Goal: Task Accomplishment & Management: Complete application form

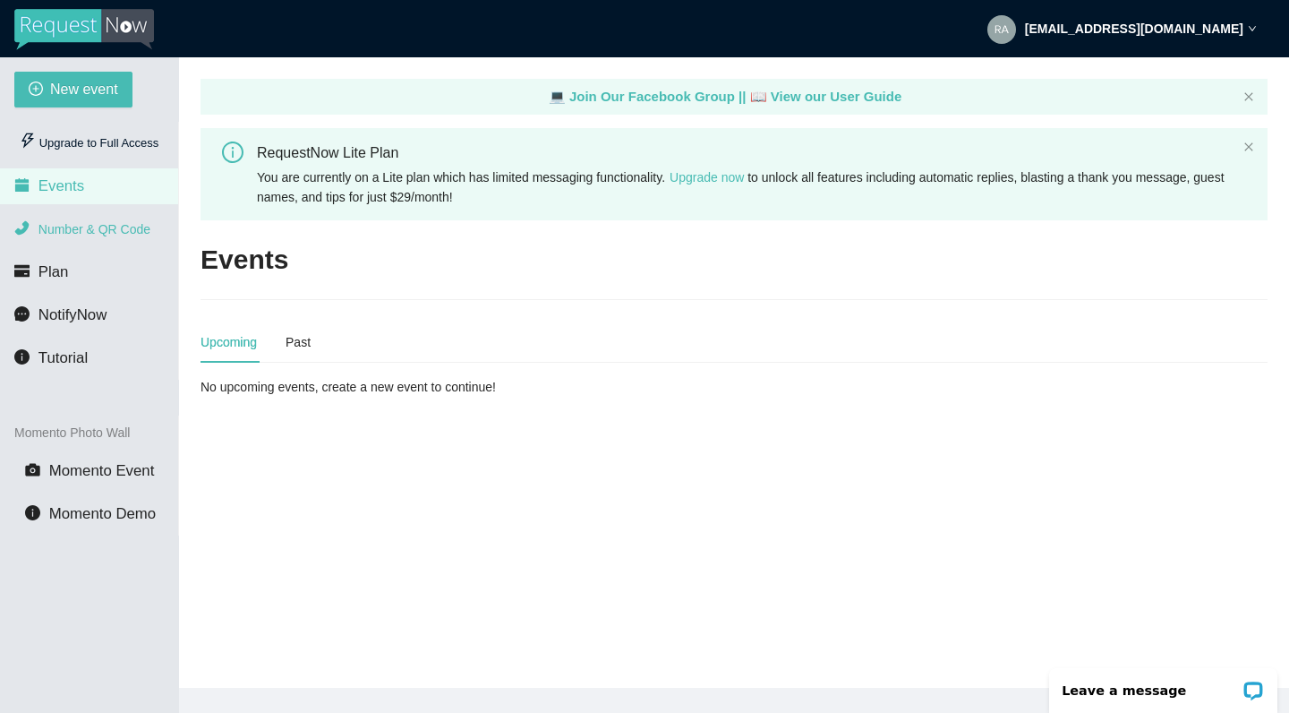
click at [144, 235] on span "Number & QR Code" at bounding box center [94, 229] width 112 height 14
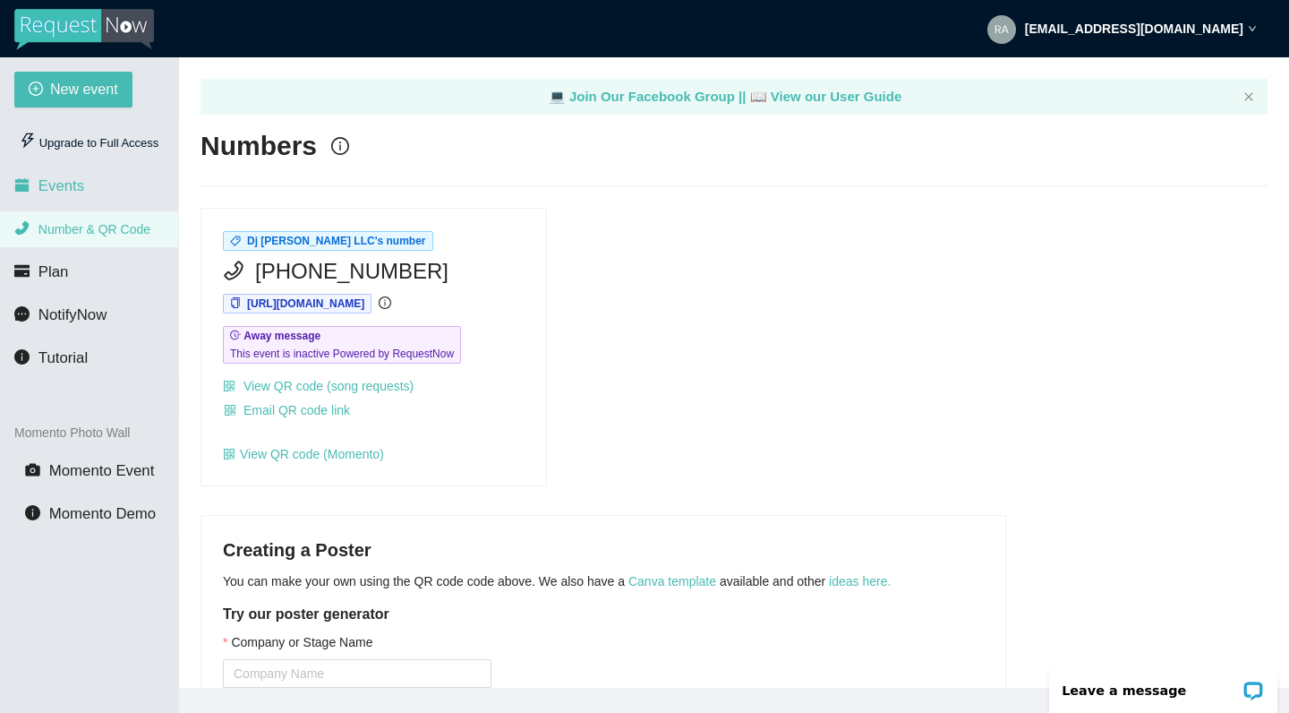
click at [87, 185] on li "Events" at bounding box center [89, 186] width 178 height 36
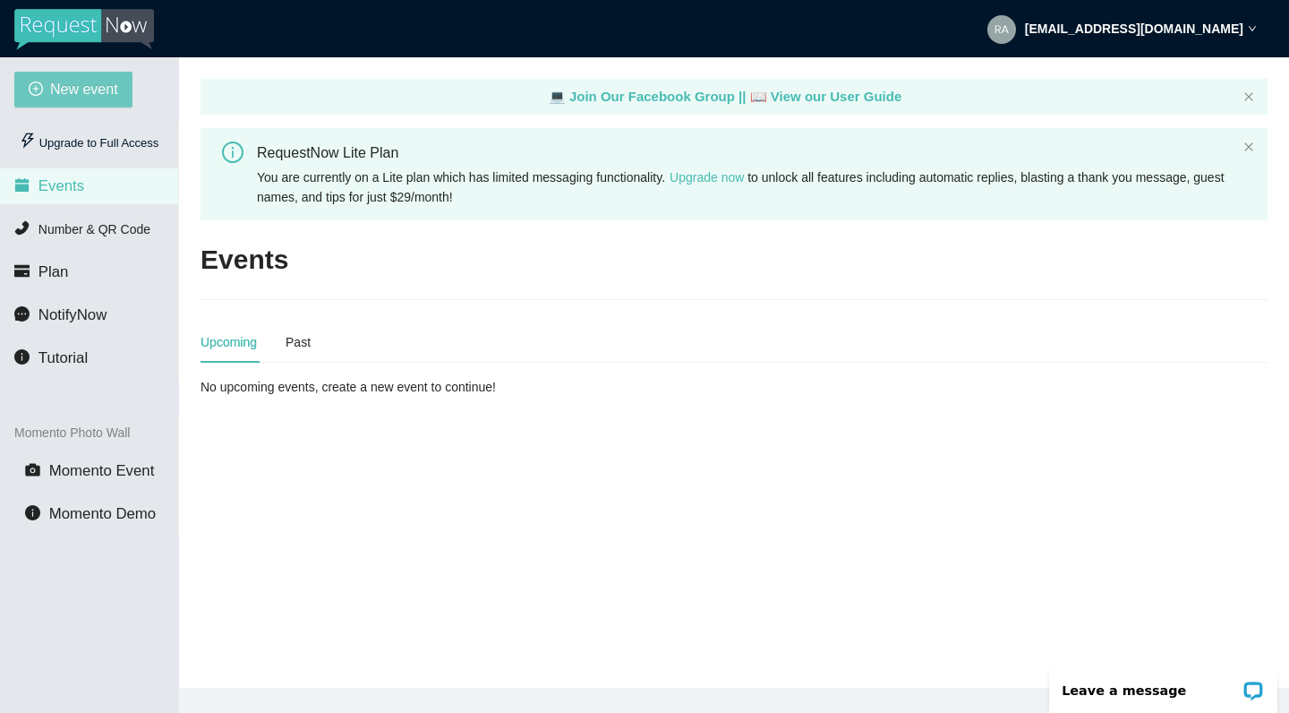
click at [87, 78] on span "New event" at bounding box center [84, 89] width 68 height 22
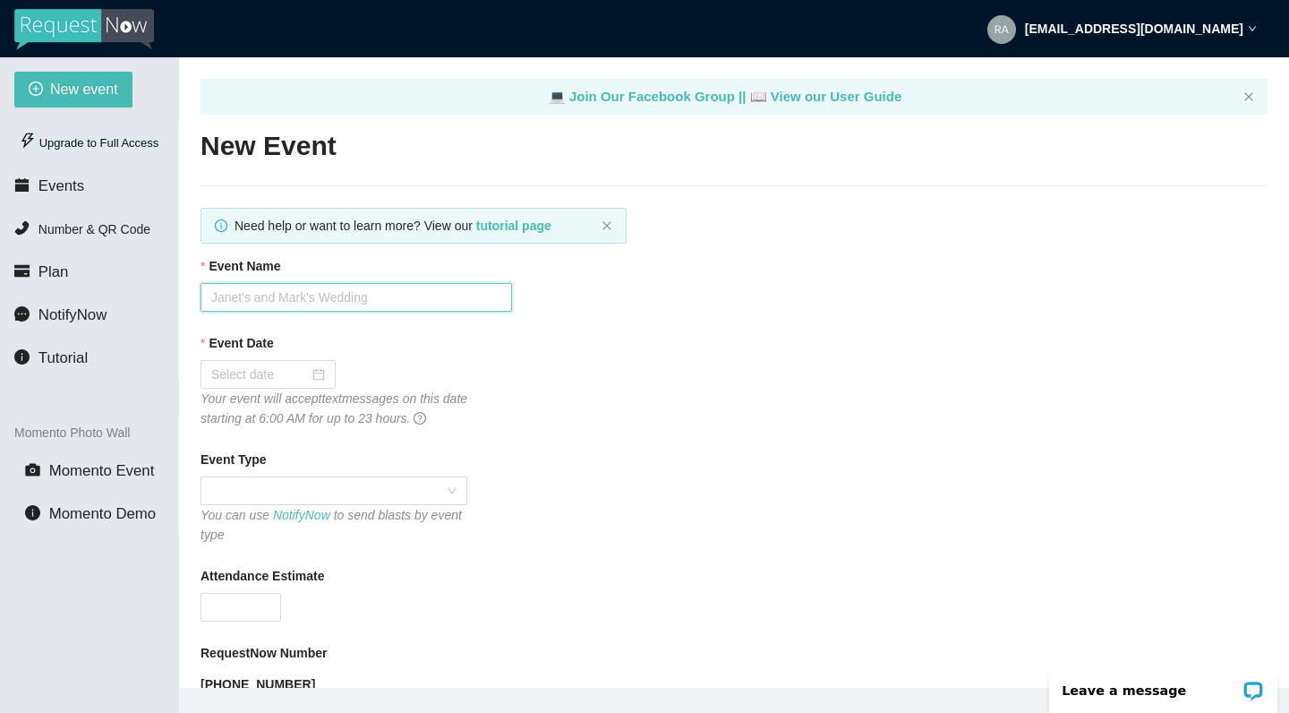
click at [286, 297] on input "Event Name" at bounding box center [357, 297] width 312 height 29
type input "[PERSON_NAME] [DATE] Party"
click at [228, 371] on input "Event Date" at bounding box center [260, 374] width 98 height 20
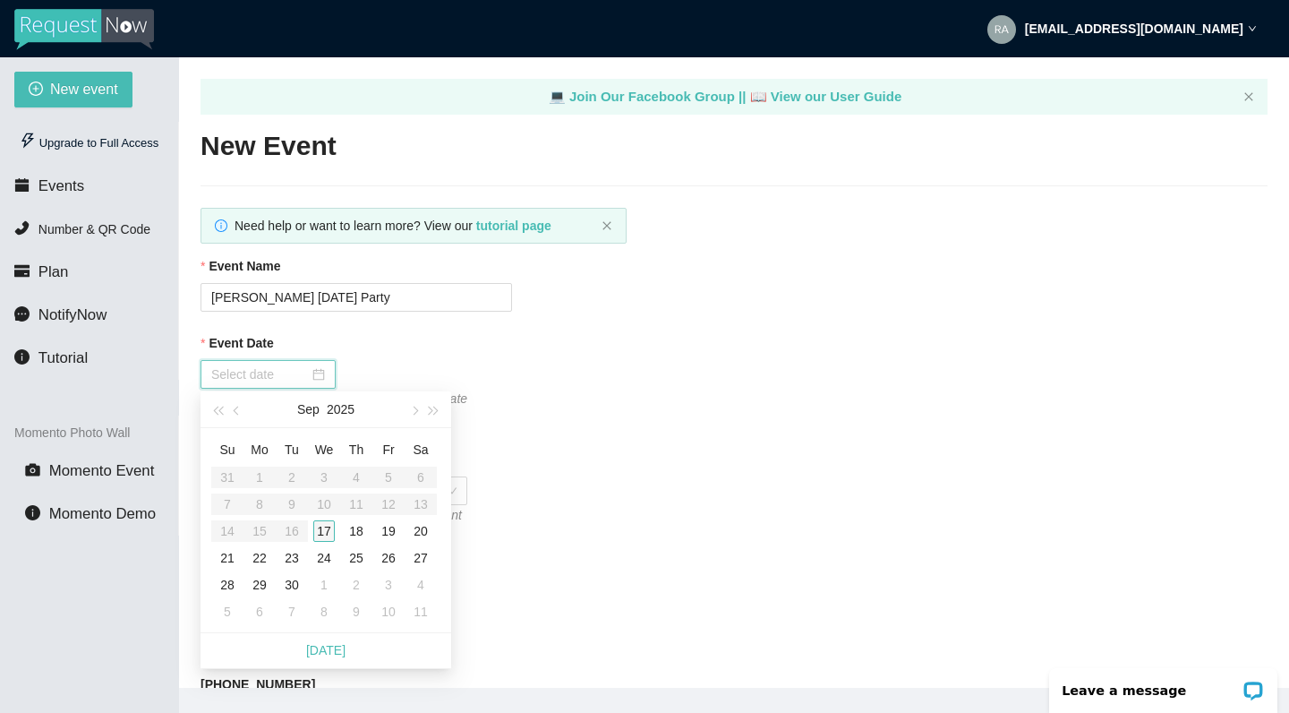
type input "[DATE]"
click at [418, 412] on button "button" at bounding box center [414, 409] width 20 height 36
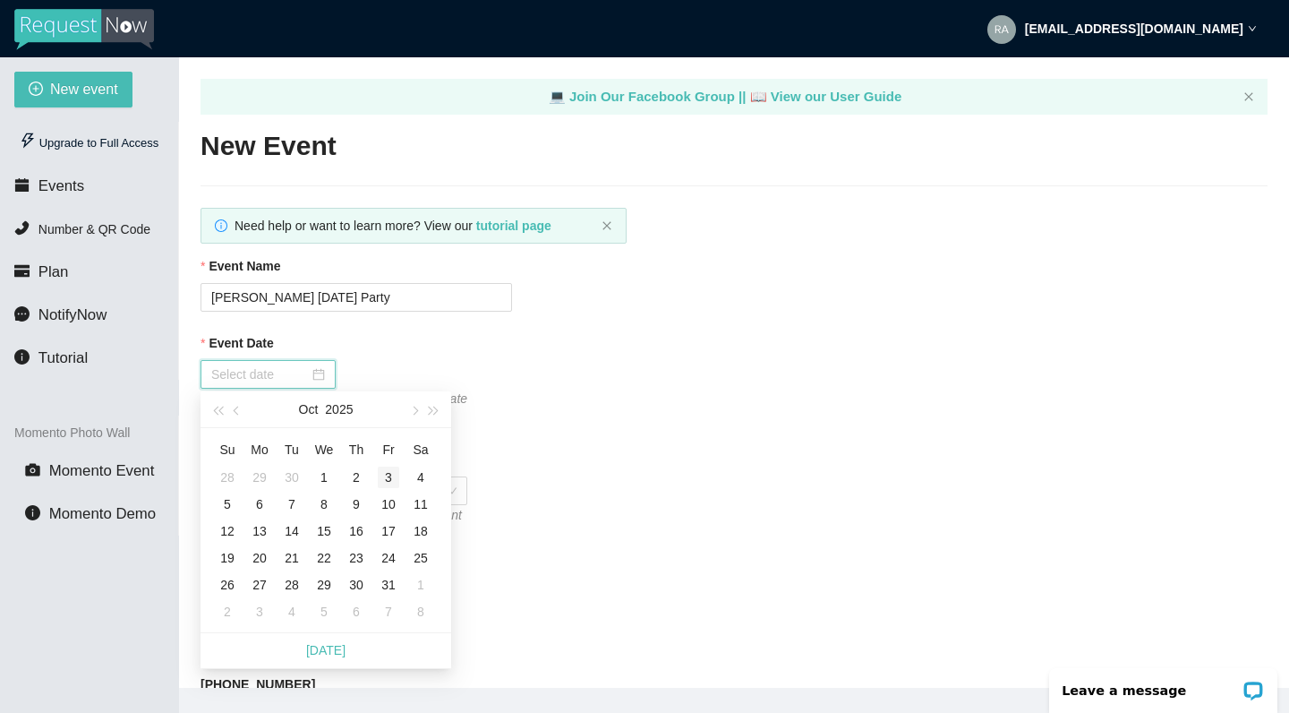
type input "[DATE]"
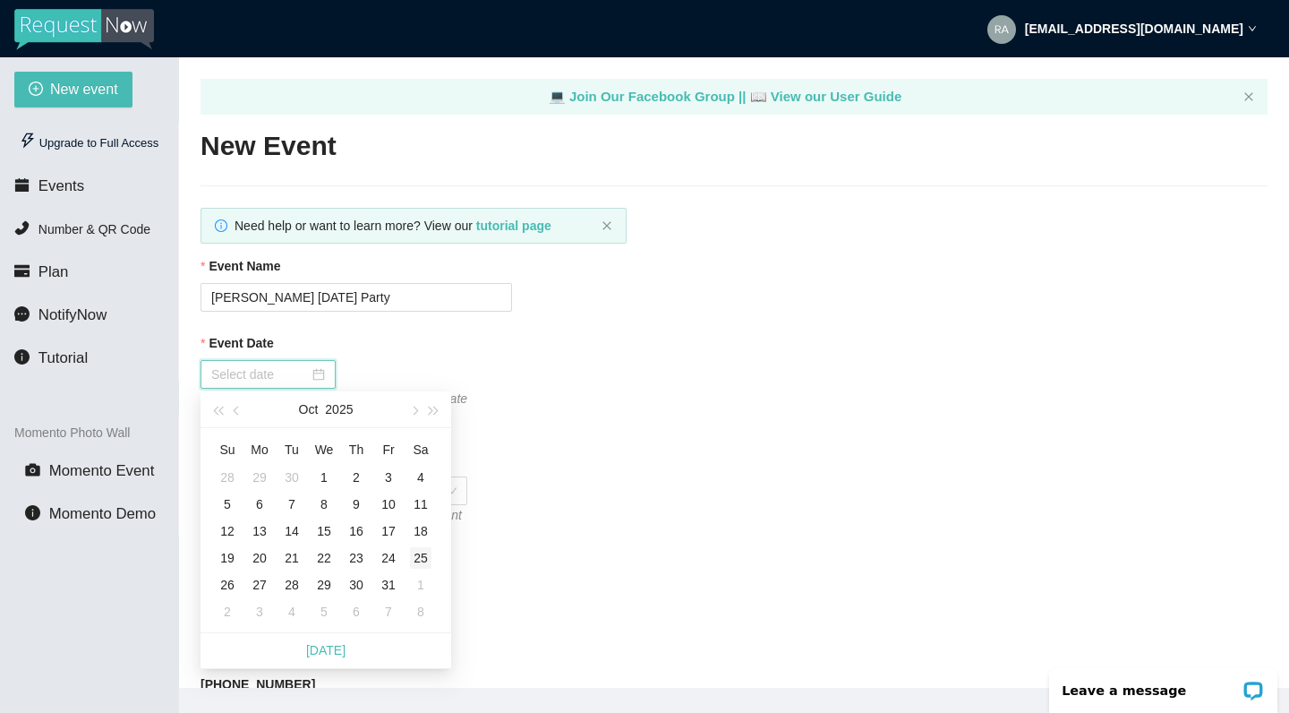
type input "[DATE]"
click at [427, 555] on div "25" at bounding box center [420, 557] width 21 height 21
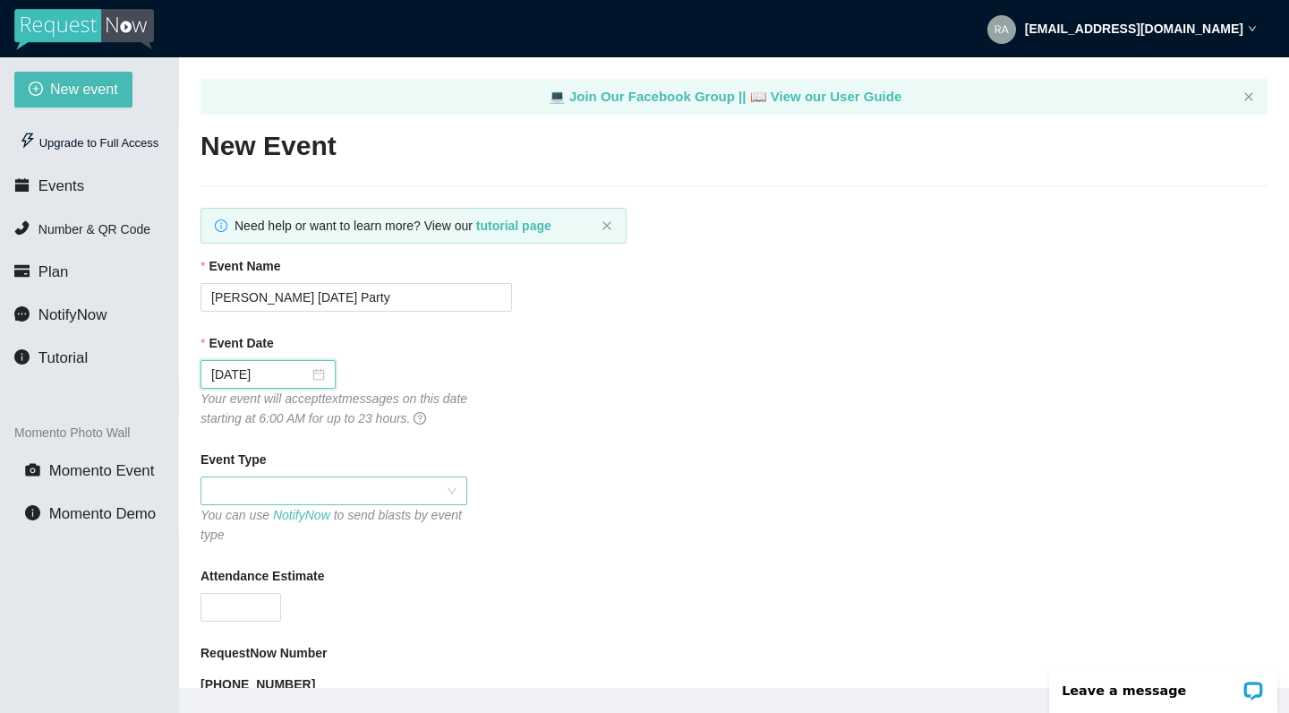
click at [351, 493] on span at bounding box center [333, 490] width 245 height 27
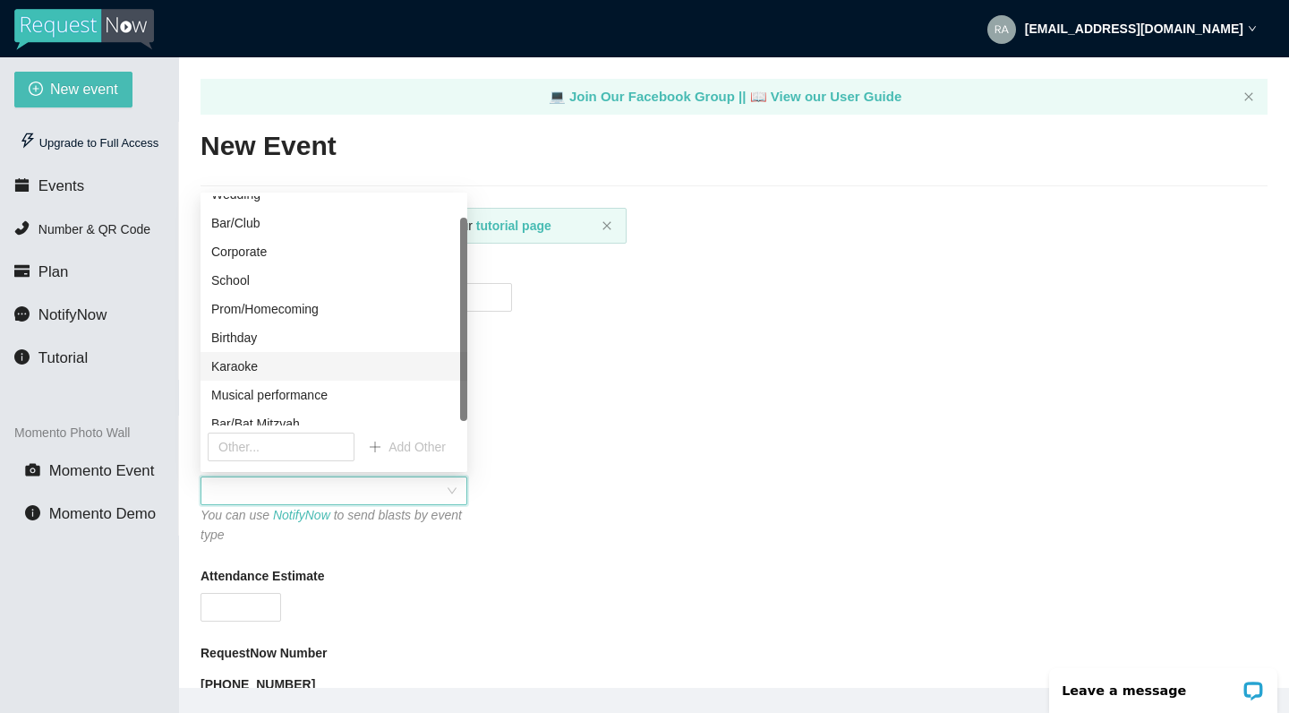
scroll to position [29, 0]
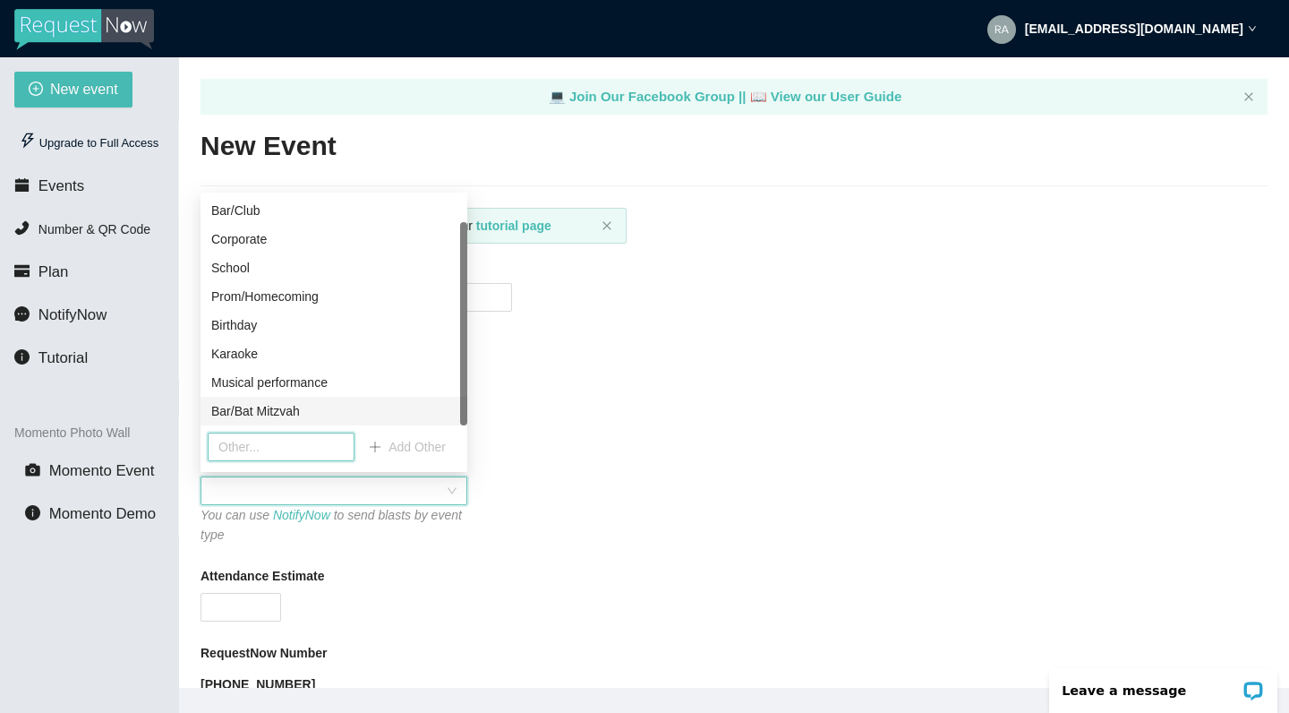
click at [279, 443] on input "text" at bounding box center [281, 446] width 147 height 29
type input "G"
type input "Holiday Party"
click at [529, 483] on div "Event Type You can use NotifyNow to send blasts by event type" at bounding box center [734, 496] width 1067 height 95
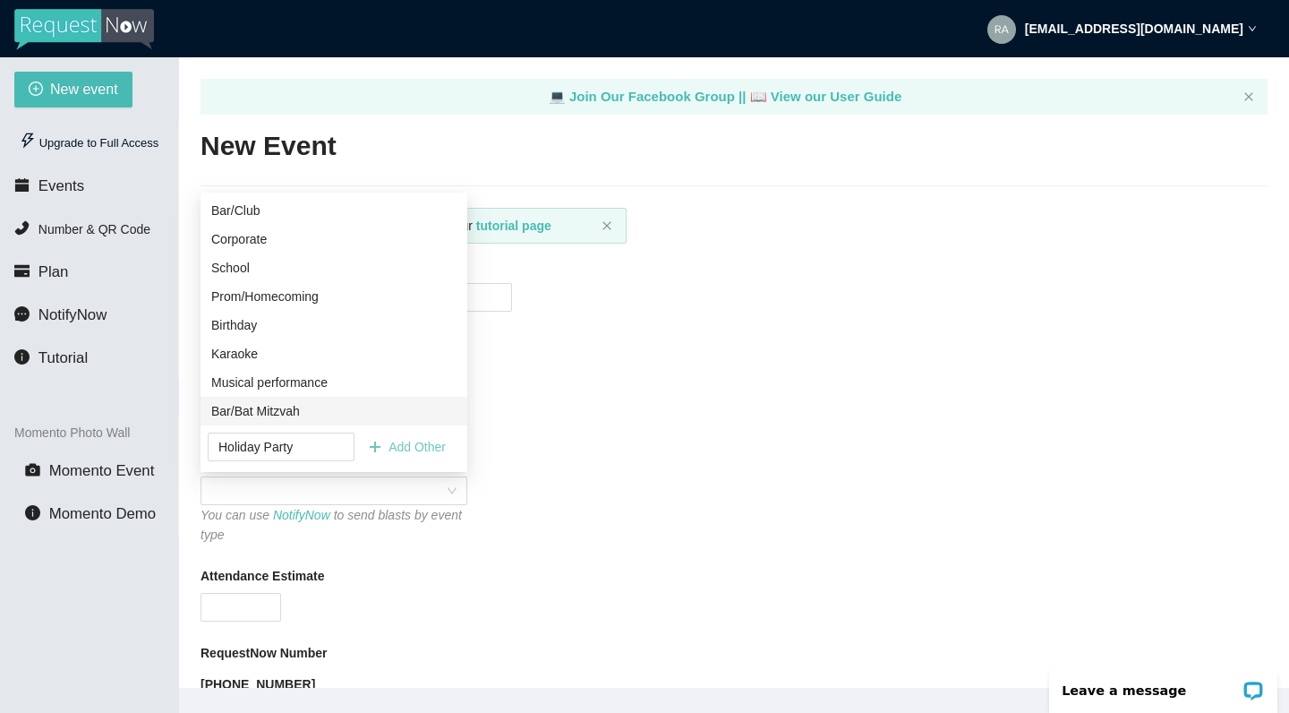
click at [424, 446] on span "Add Other" at bounding box center [417, 447] width 57 height 20
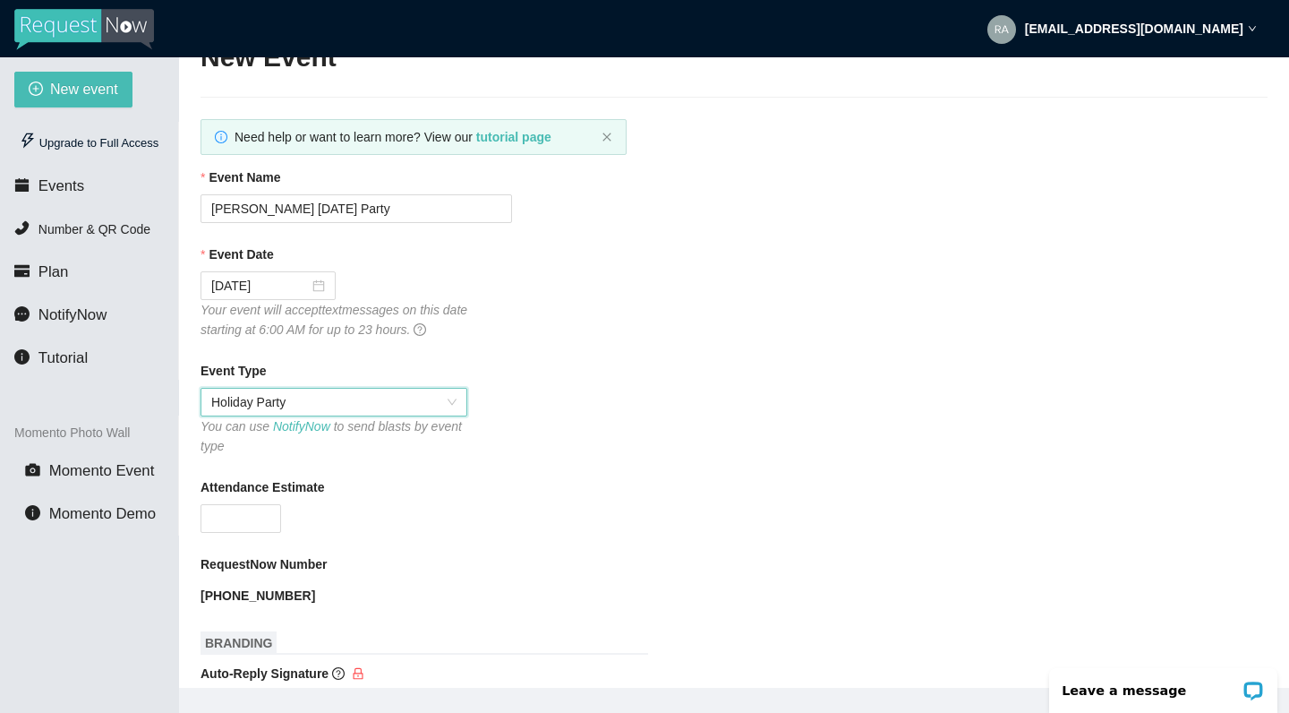
scroll to position [95, 0]
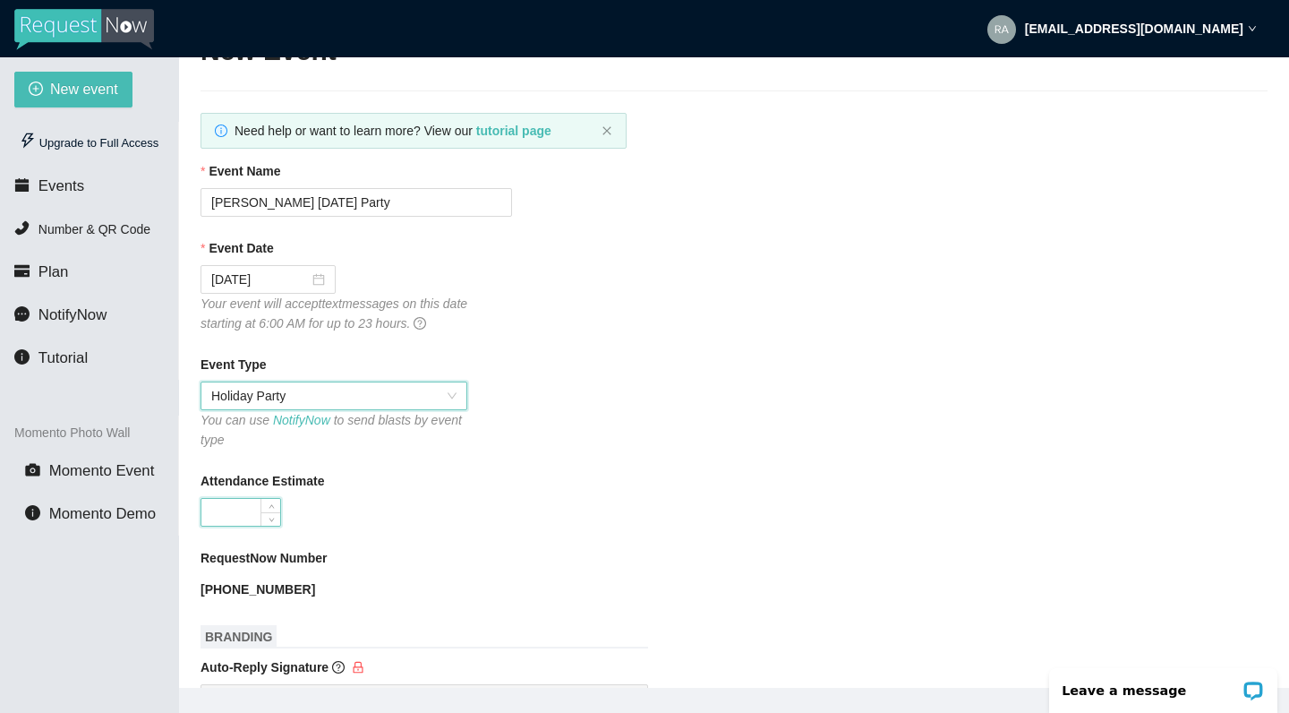
click at [241, 499] on input "Attendance Estimate" at bounding box center [240, 512] width 79 height 27
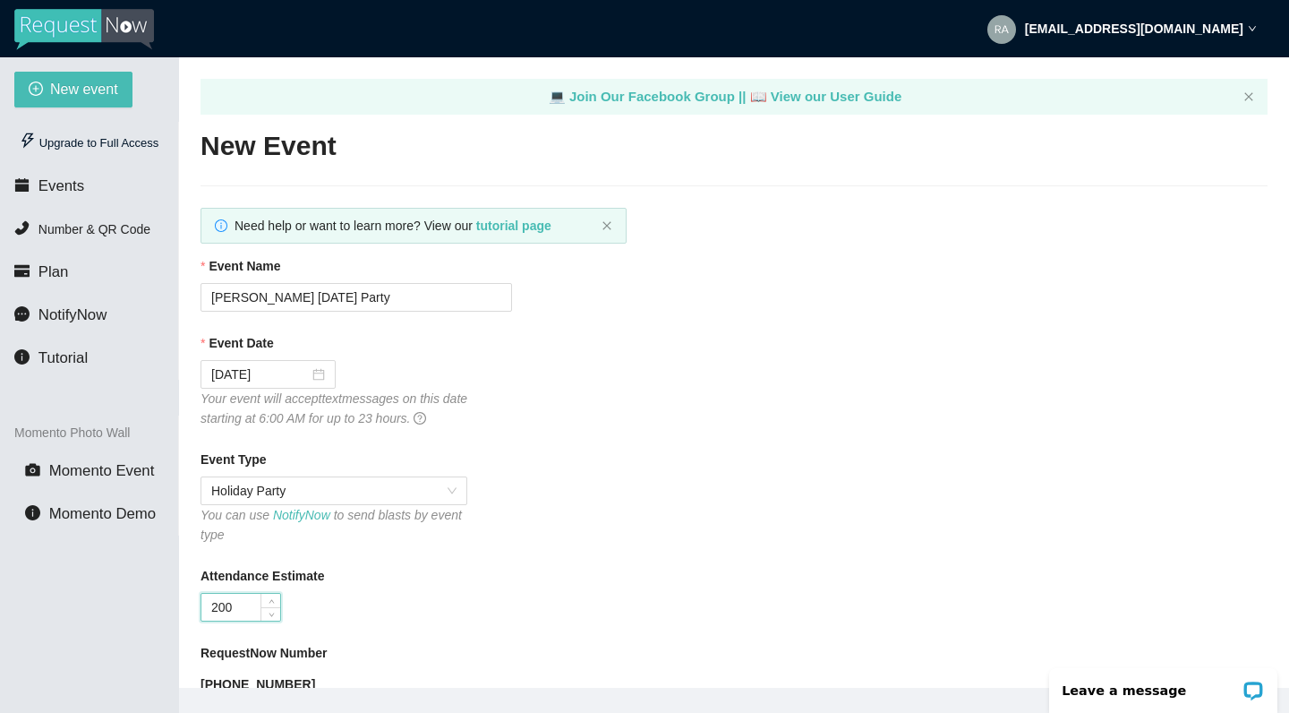
scroll to position [0, 0]
type input "200"
click at [76, 143] on div "Upgrade to Full Access" at bounding box center [89, 143] width 150 height 36
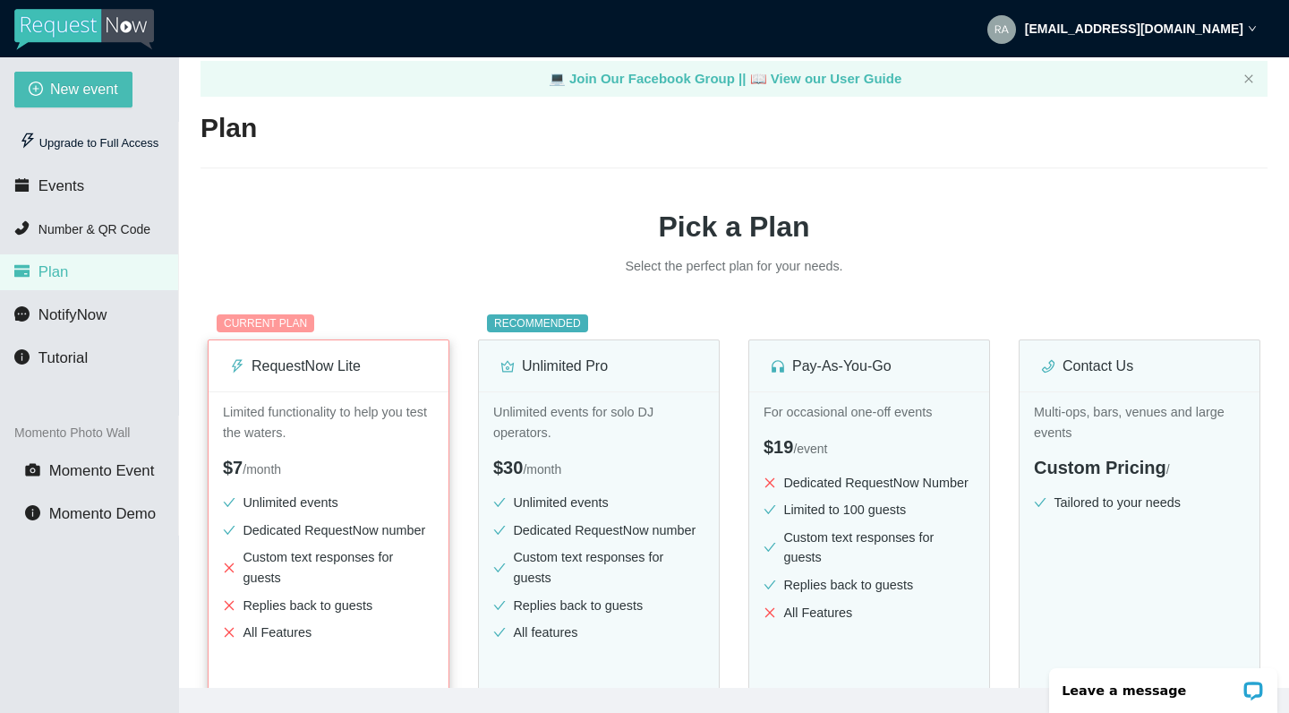
scroll to position [27, 0]
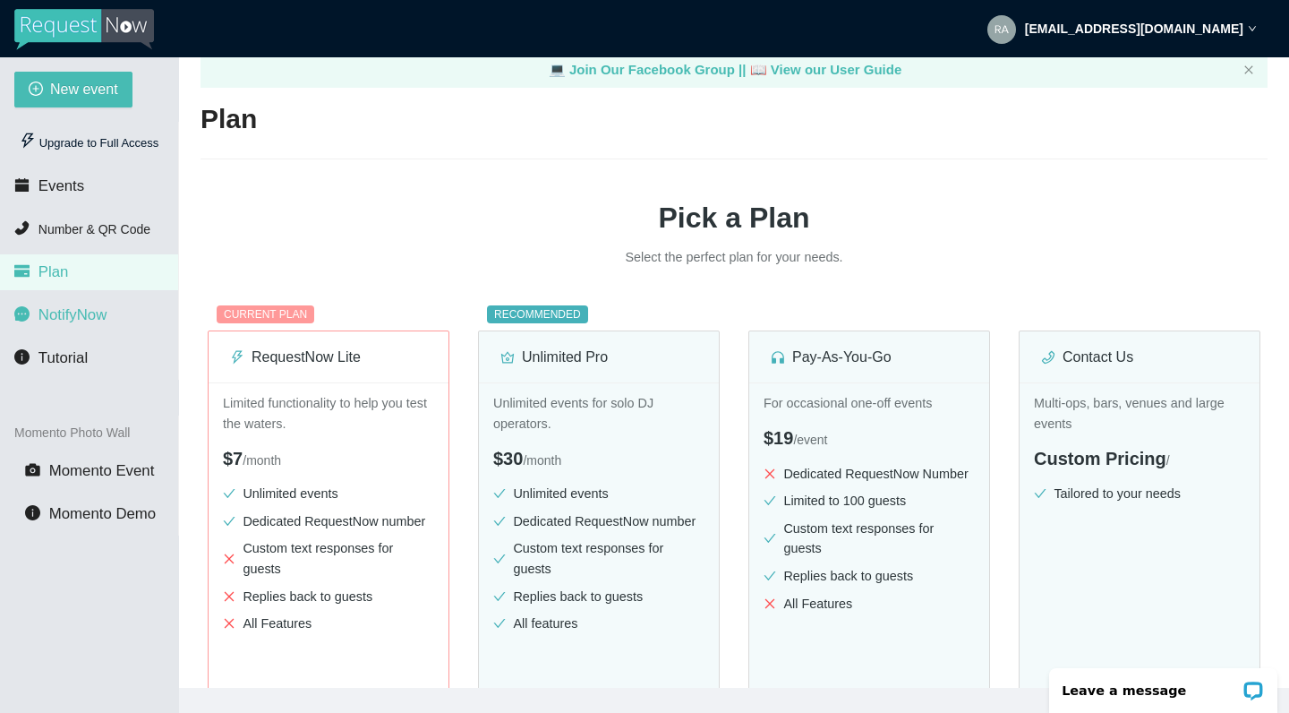
click at [103, 315] on span "NotifyNow" at bounding box center [72, 314] width 68 height 17
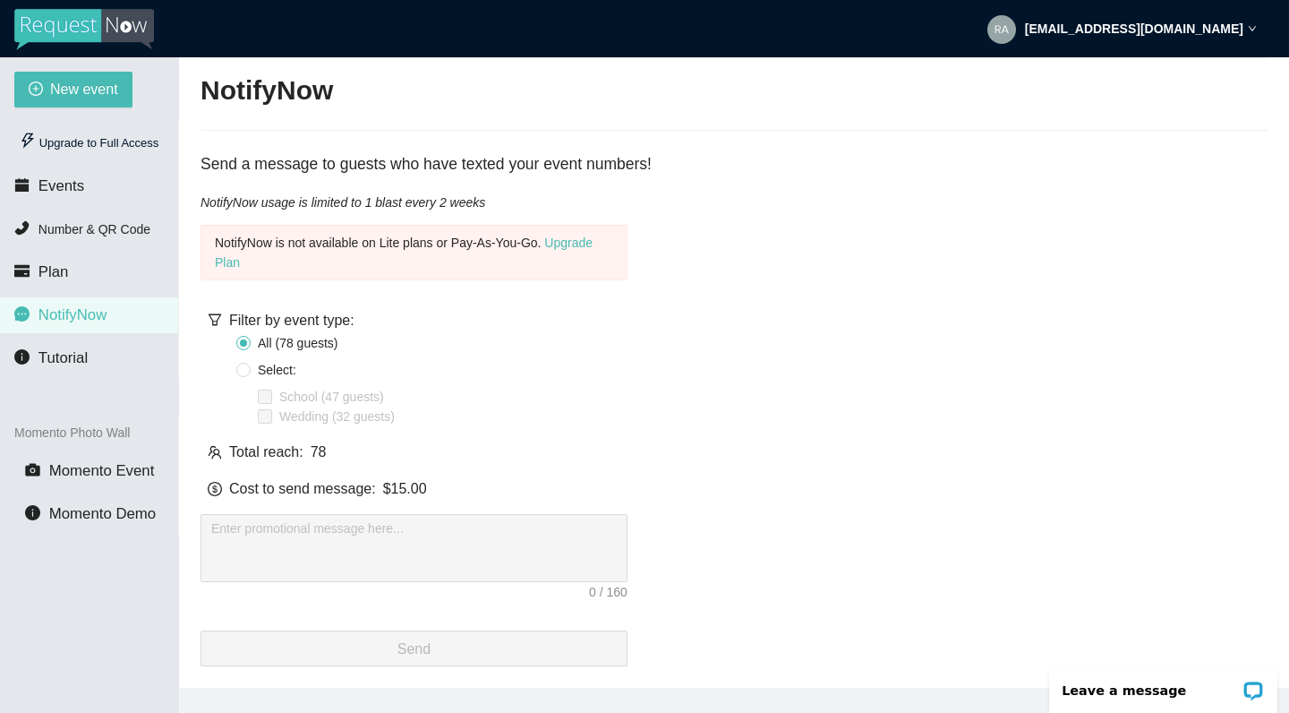
scroll to position [69, 0]
click at [73, 276] on li "Plan" at bounding box center [89, 272] width 178 height 36
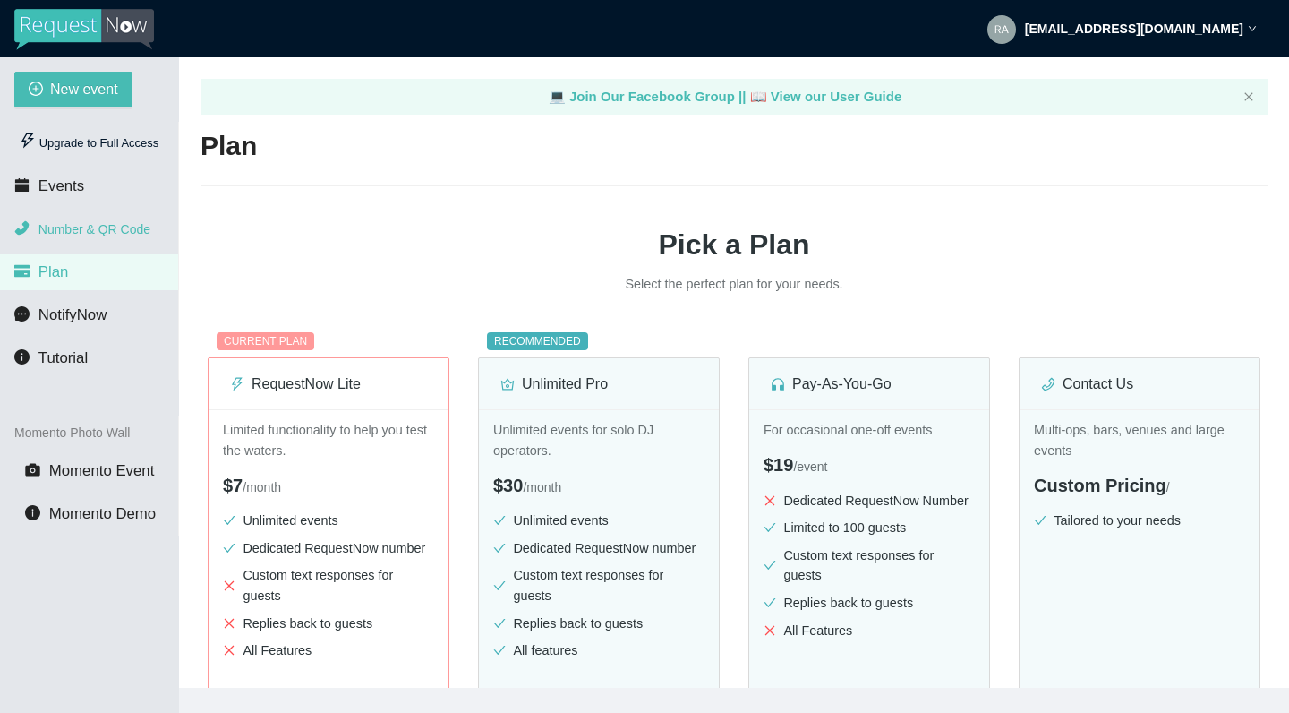
click at [76, 220] on li "Number & QR Code" at bounding box center [89, 229] width 178 height 36
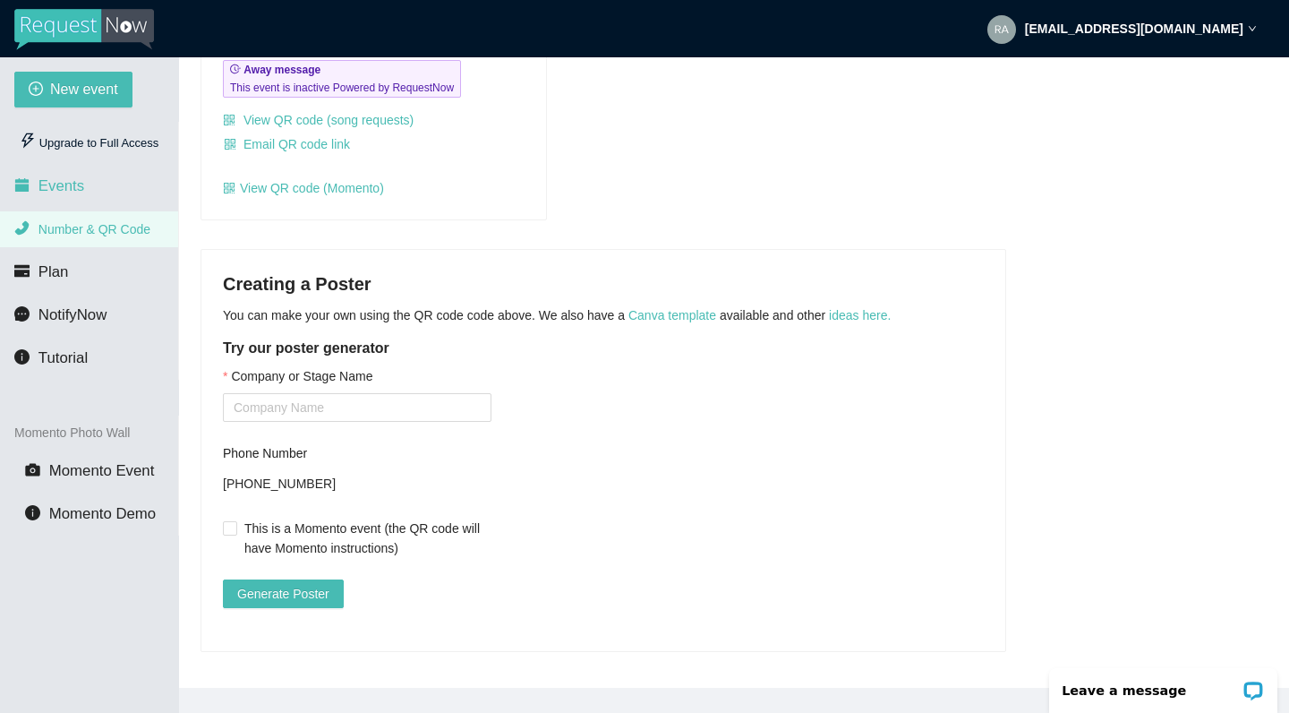
click at [64, 189] on span "Events" at bounding box center [61, 185] width 46 height 17
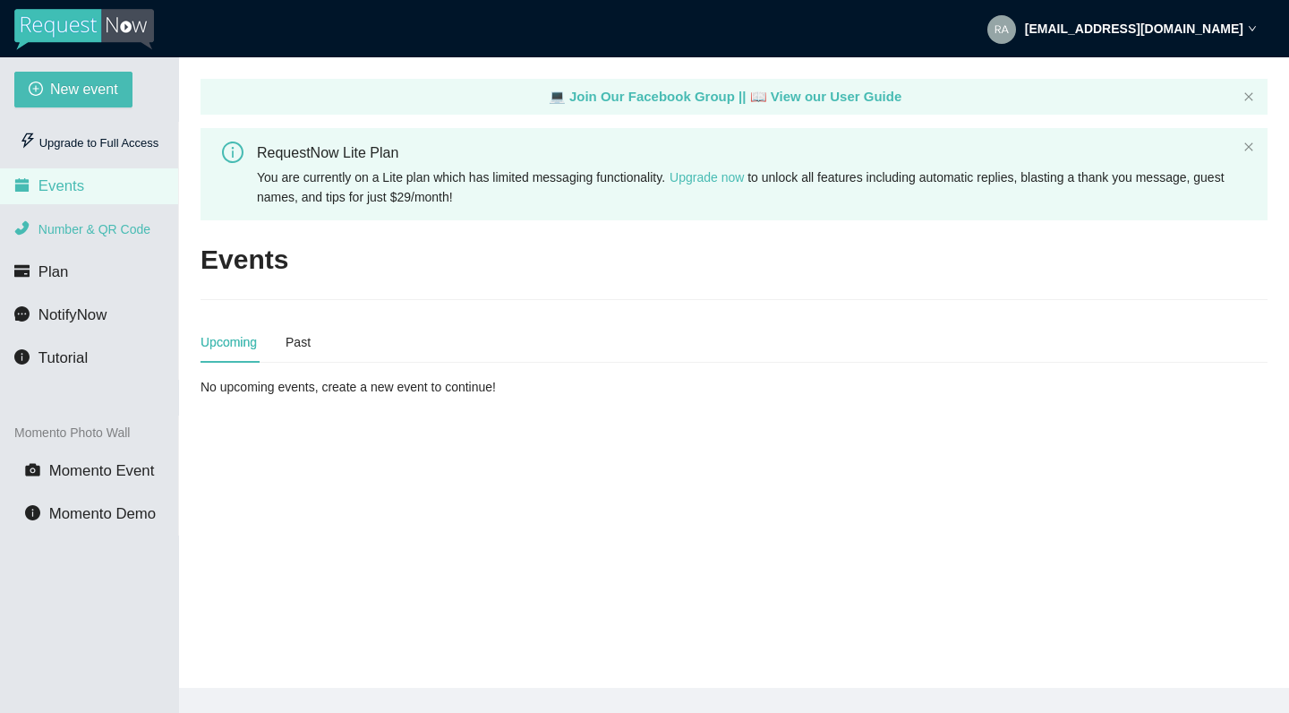
click at [52, 233] on span "Number & QR Code" at bounding box center [94, 229] width 112 height 14
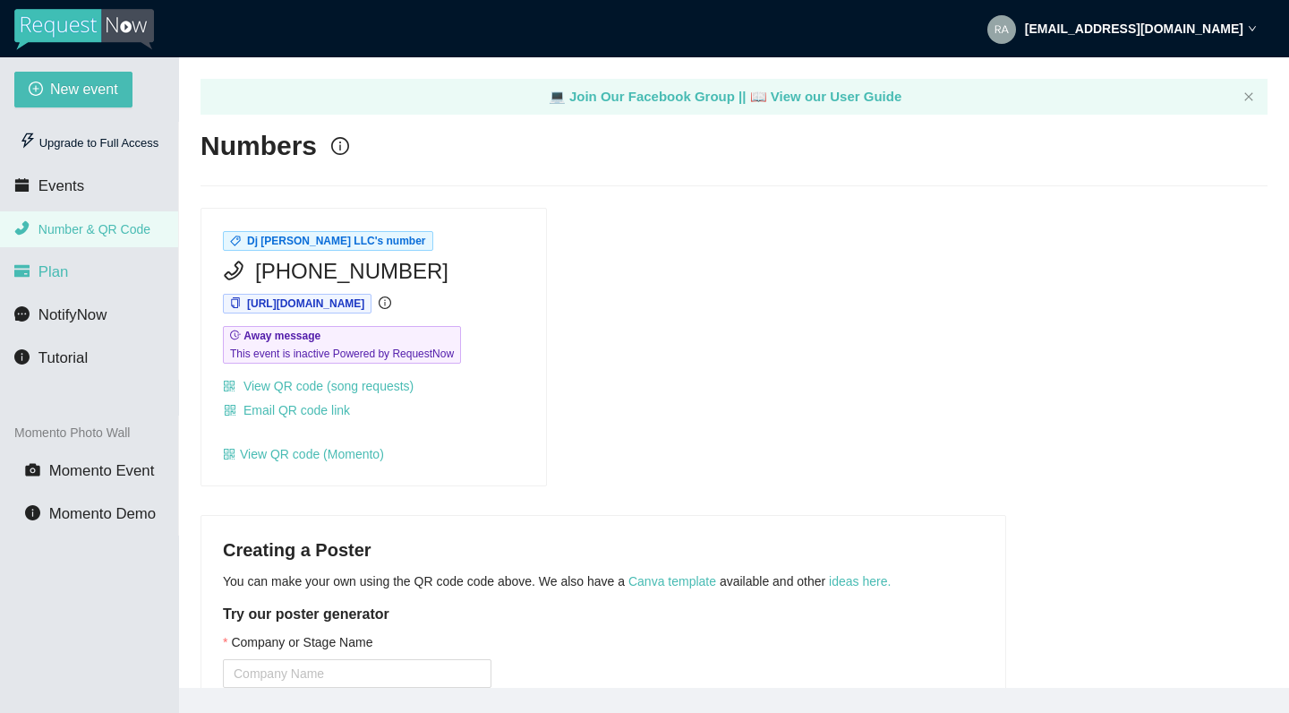
click at [44, 275] on span "Plan" at bounding box center [53, 271] width 30 height 17
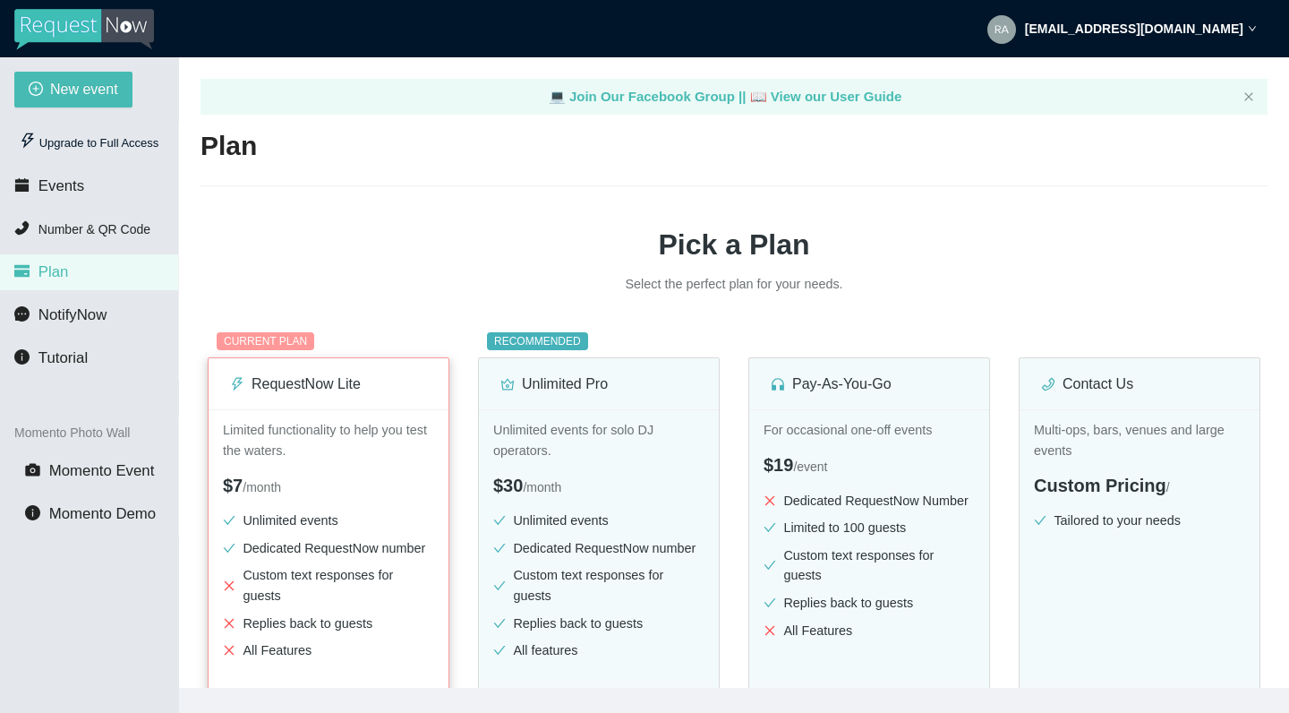
click at [272, 426] on p "Limited functionality to help you test the waters." at bounding box center [328, 440] width 211 height 40
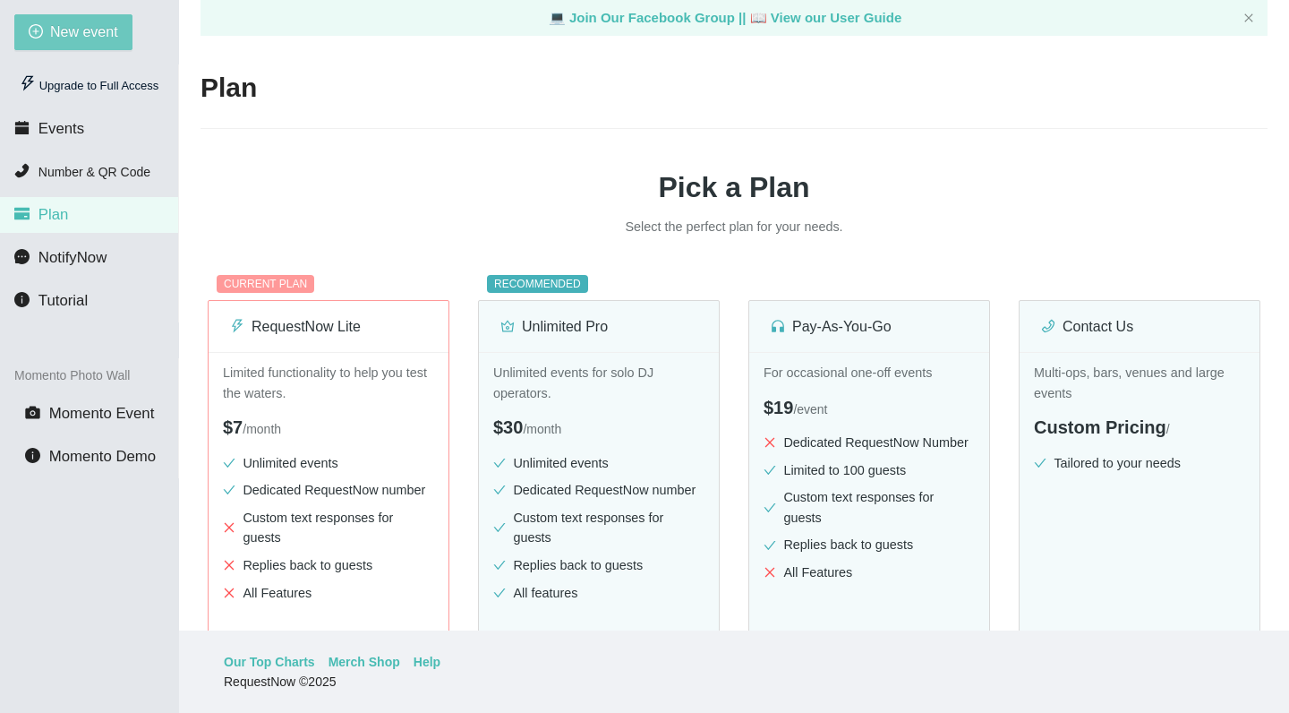
click at [94, 46] on button "New event" at bounding box center [73, 32] width 118 height 36
type textarea "[URL][DOMAIN_NAME]"
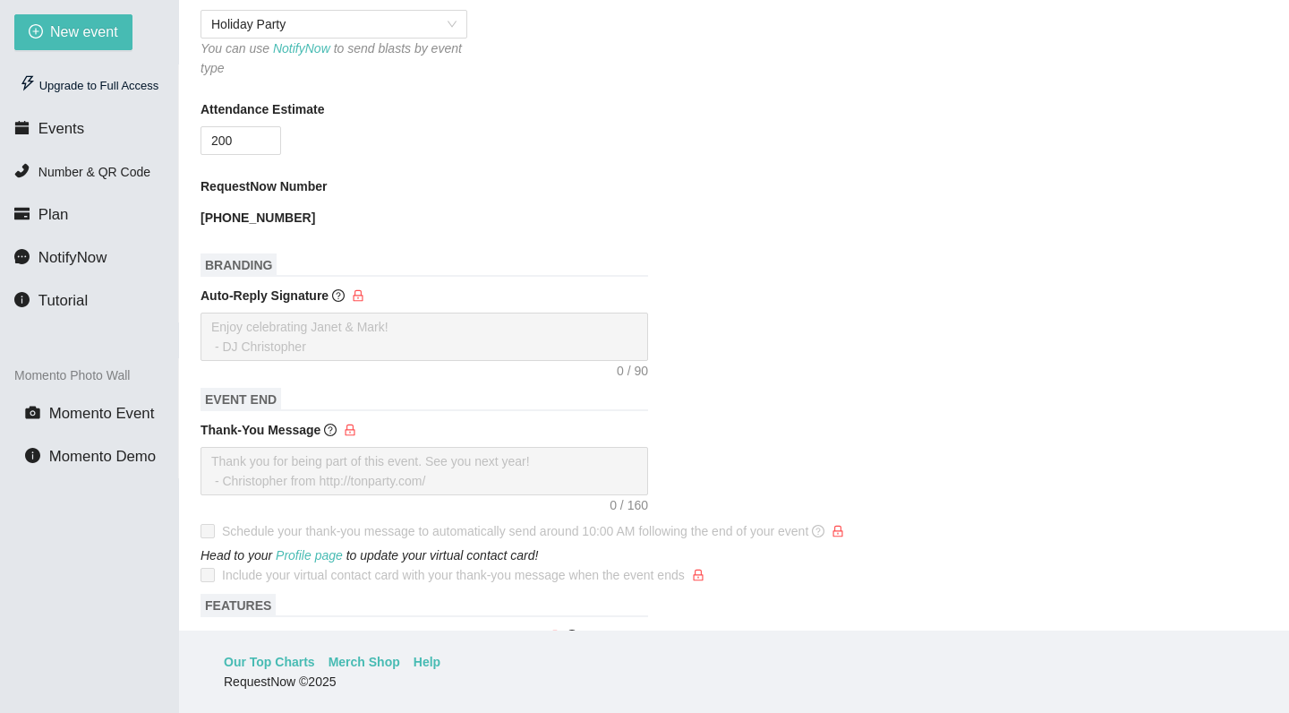
scroll to position [164, 0]
